Goal: Use online tool/utility: Utilize a website feature to perform a specific function

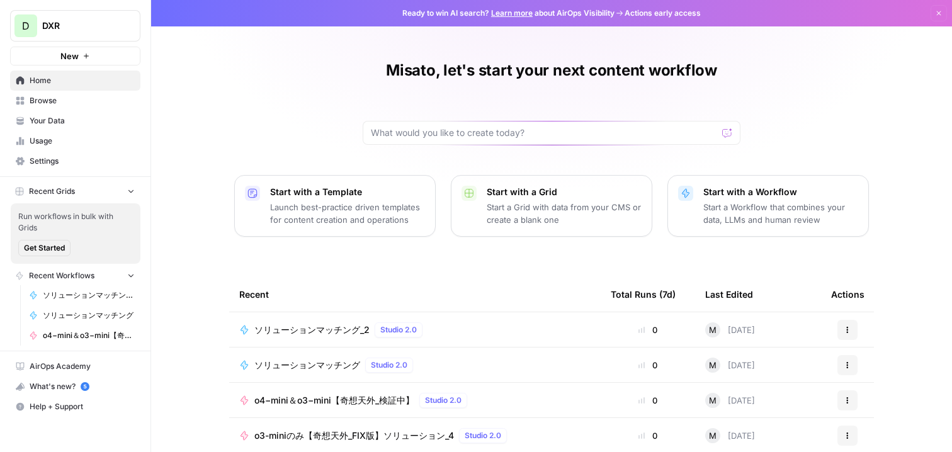
click at [87, 59] on icon "button" at bounding box center [86, 56] width 8 height 8
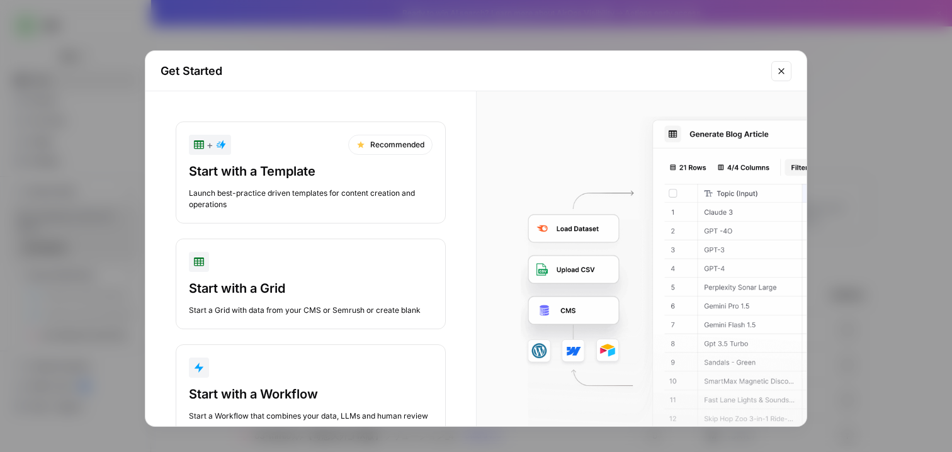
scroll to position [39, 0]
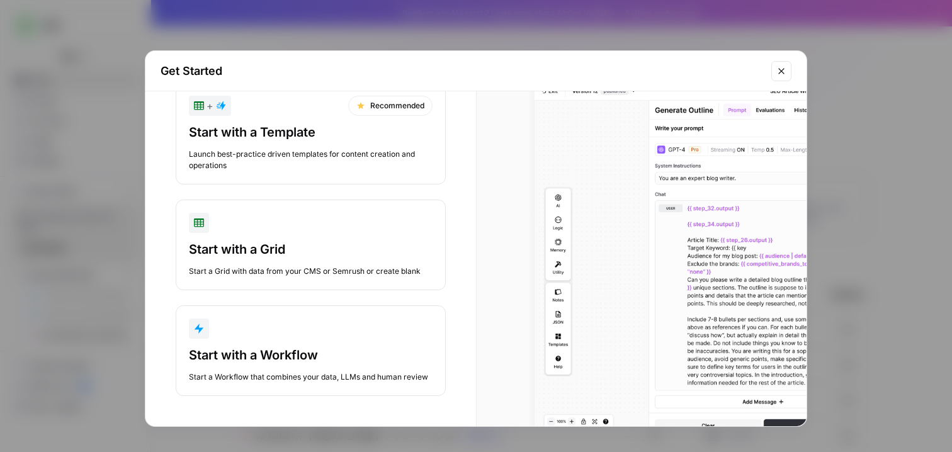
click at [271, 335] on div "button" at bounding box center [311, 329] width 244 height 20
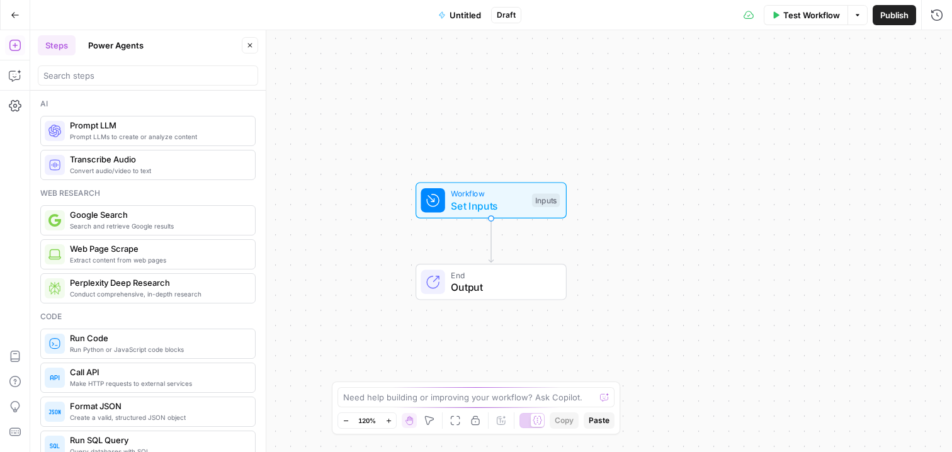
click at [166, 139] on span "Prompt LLMs to create or analyze content" at bounding box center [157, 137] width 175 height 10
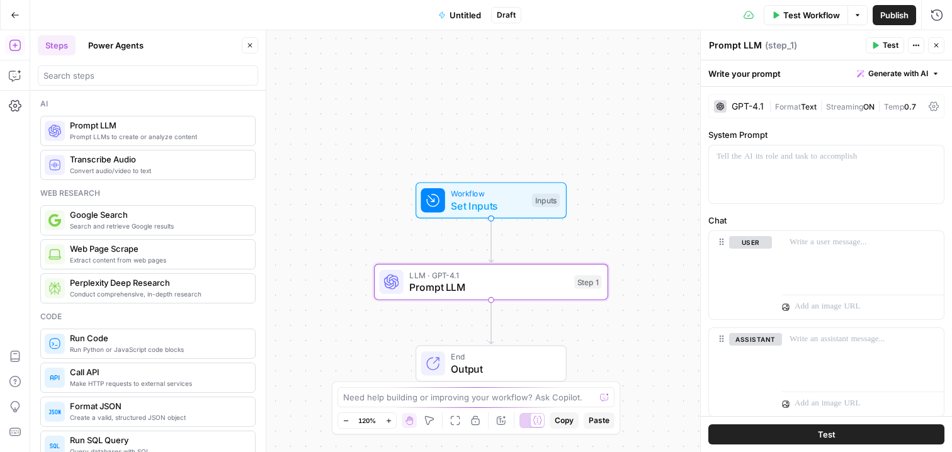
click at [448, 274] on span "LLM · GPT-4.1" at bounding box center [488, 275] width 159 height 12
click at [750, 113] on div "GPT-4.1 | Format Text | Streaming ON | Temp 0.7" at bounding box center [826, 106] width 236 height 24
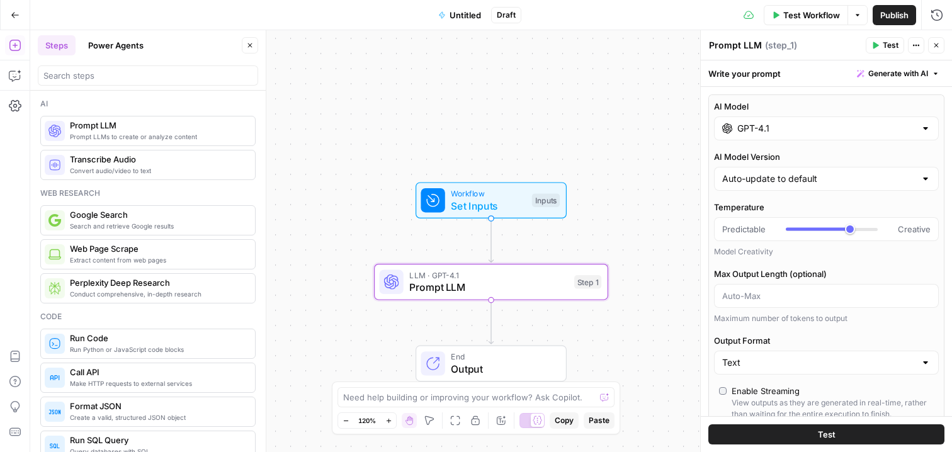
click at [762, 134] on input "GPT-4.1" at bounding box center [826, 128] width 178 height 13
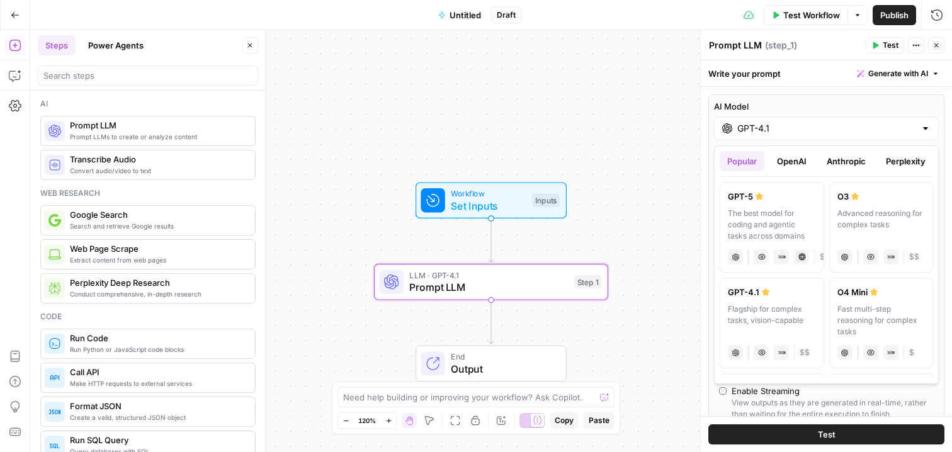
click at [789, 157] on button "OpenAI" at bounding box center [791, 161] width 45 height 20
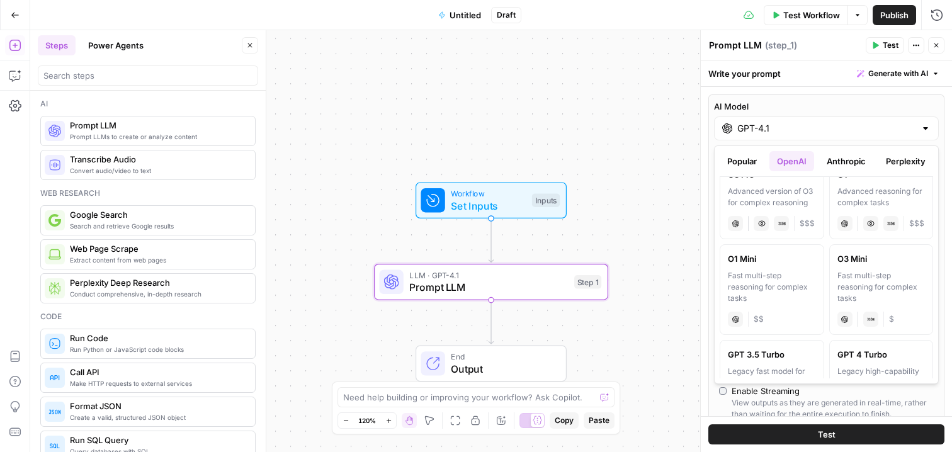
scroll to position [895, 0]
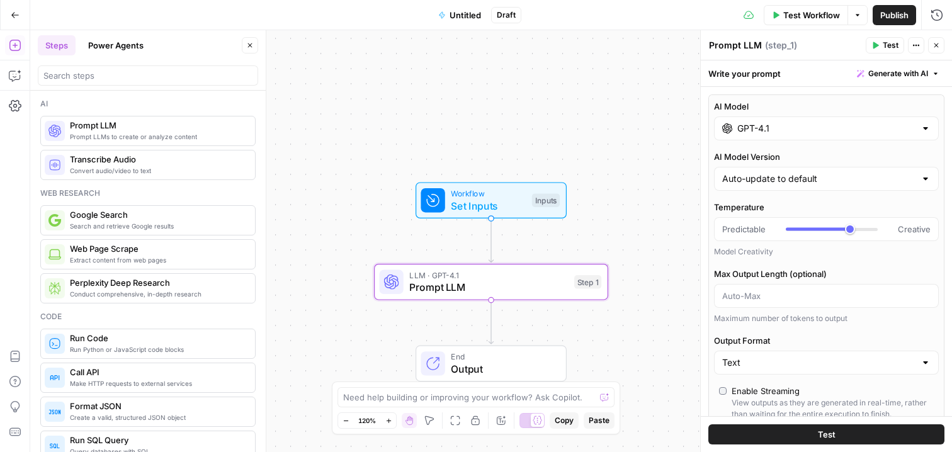
click at [629, 205] on div "Workflow Set Inputs Inputs LLM · GPT-4.1 Prompt LLM Step 1 End Output" at bounding box center [491, 241] width 922 height 422
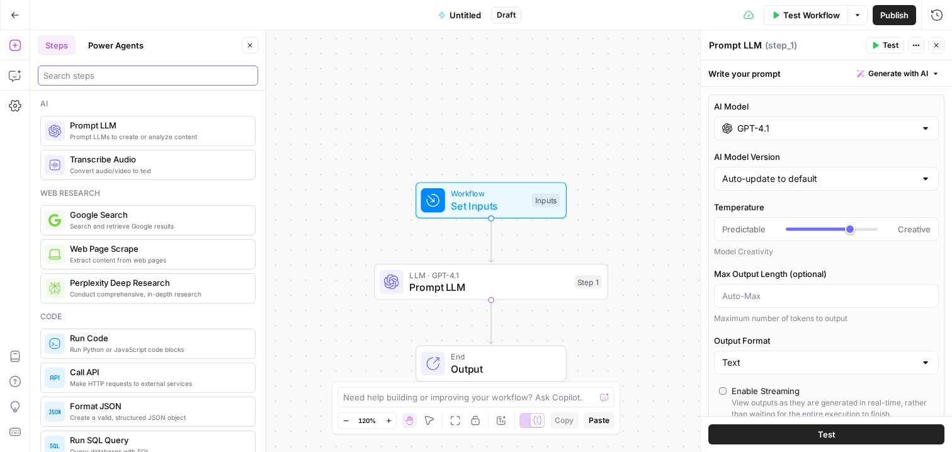
click at [212, 77] on input "search" at bounding box center [147, 75] width 209 height 13
click at [126, 44] on button "Power Agents" at bounding box center [116, 45] width 71 height 20
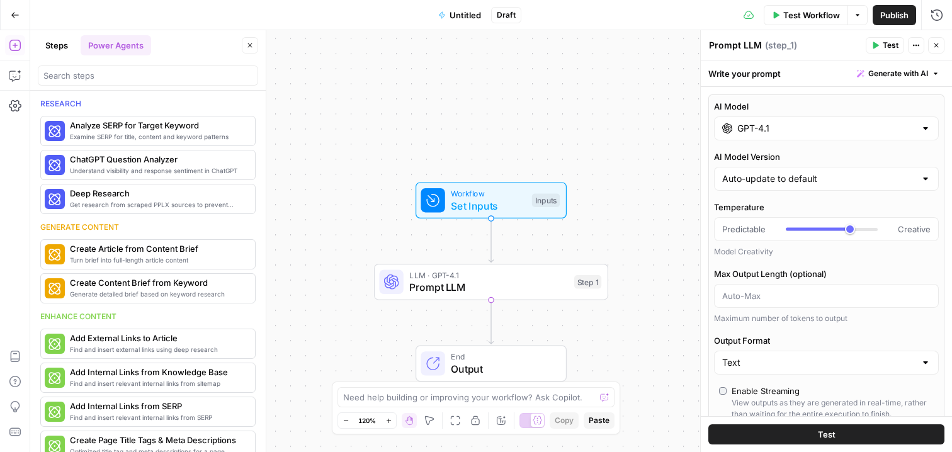
click at [62, 42] on button "Steps" at bounding box center [57, 45] width 38 height 20
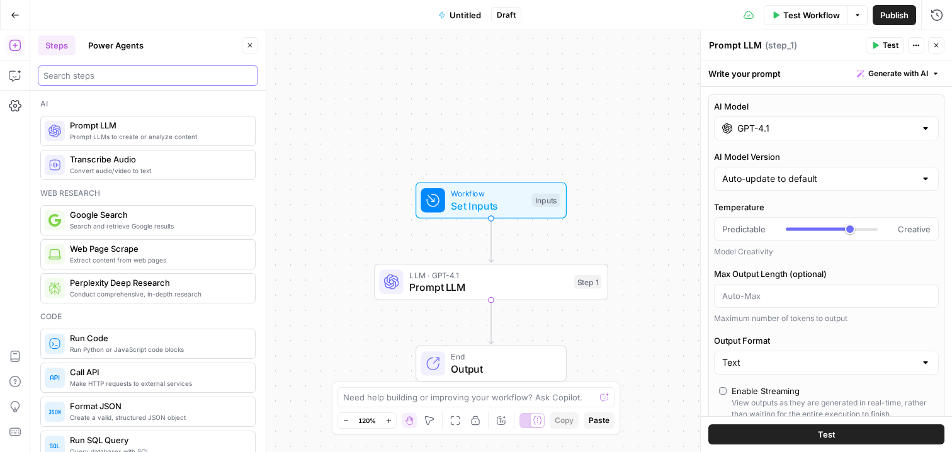
click at [64, 76] on input "search" at bounding box center [147, 75] width 209 height 13
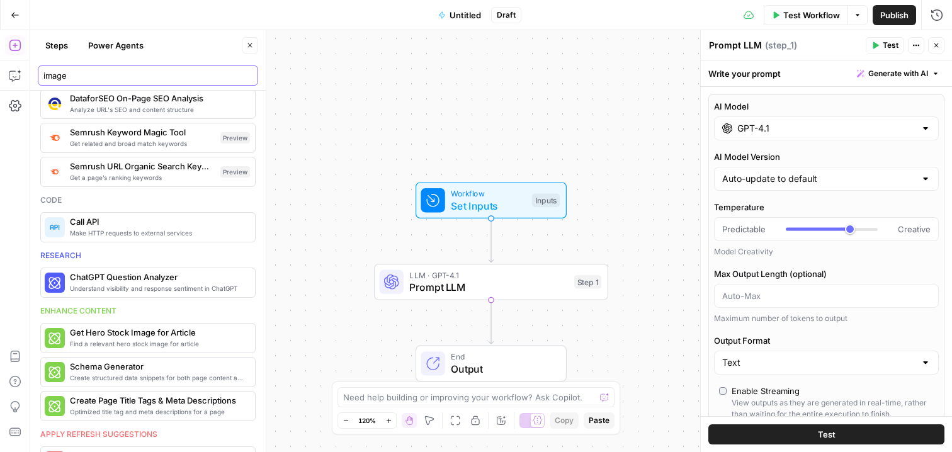
scroll to position [553, 0]
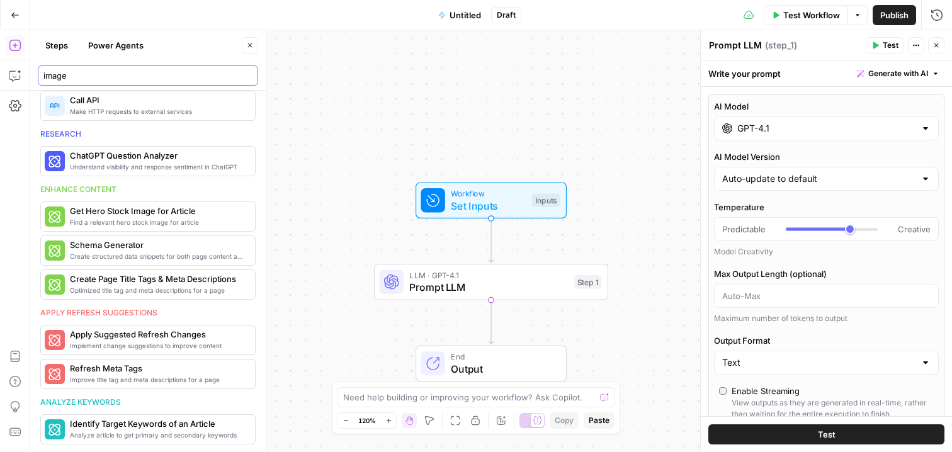
type input "image"
click at [332, 216] on div "Workflow Set Inputs Inputs LLM · GPT-4.1 Prompt LLM Step 1 End Output" at bounding box center [491, 241] width 922 height 422
